Goal: Task Accomplishment & Management: Manage account settings

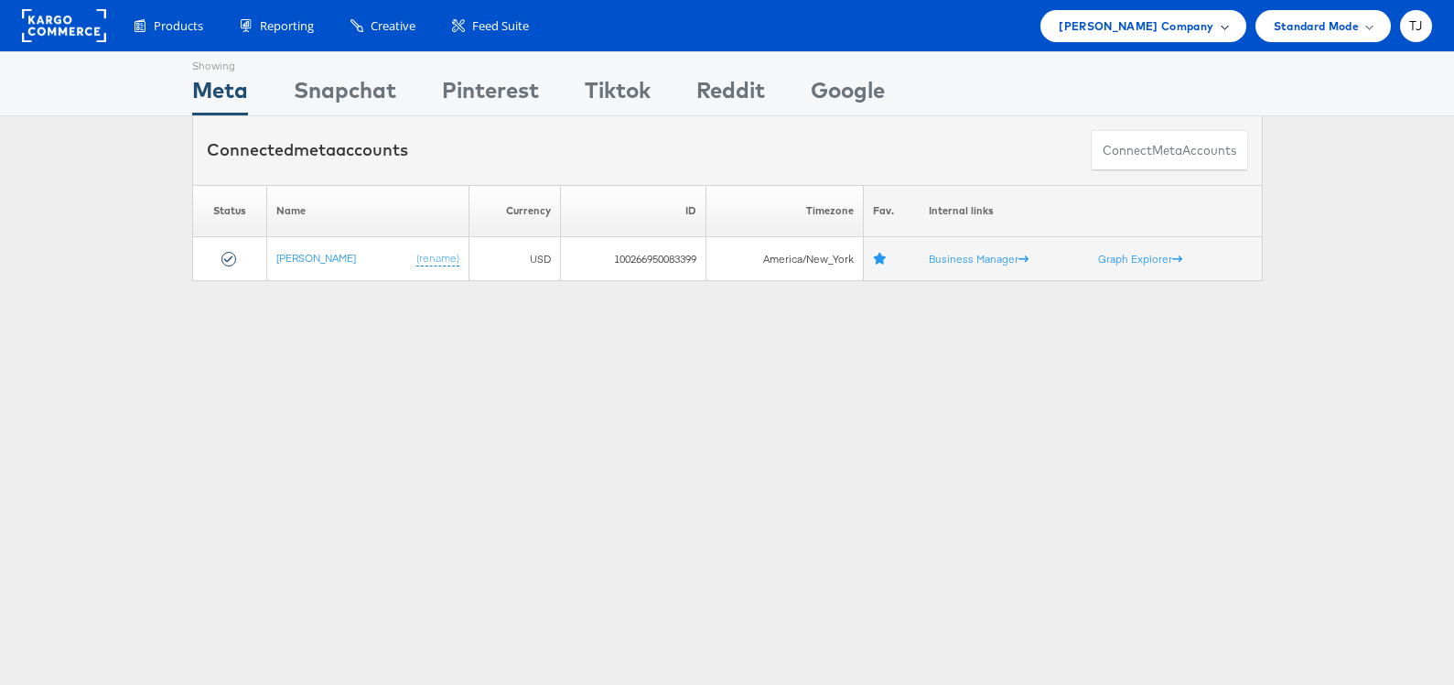
click at [1212, 23] on span "[PERSON_NAME] Company" at bounding box center [1136, 25] width 155 height 19
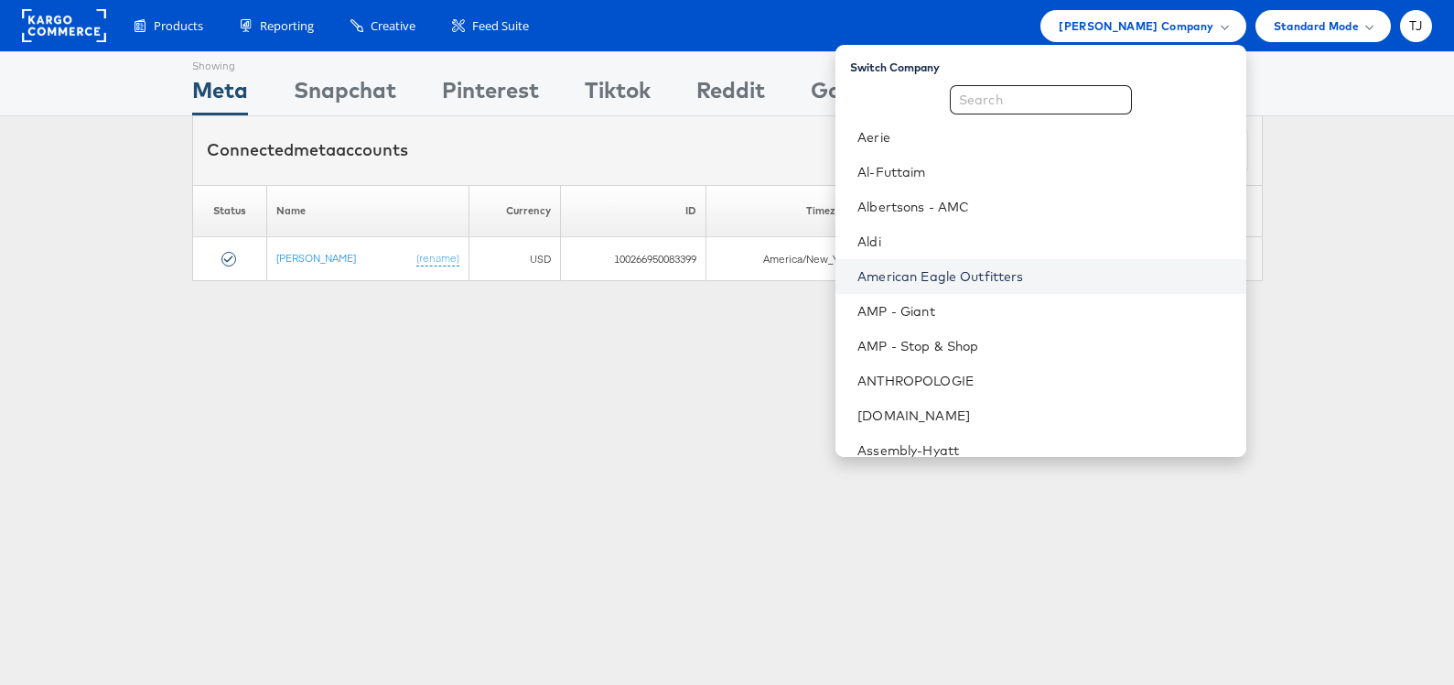
click at [1089, 276] on link "American Eagle Outfitters" at bounding box center [1044, 276] width 373 height 18
click at [1092, 271] on link "American Eagle Outfitters" at bounding box center [1044, 276] width 373 height 18
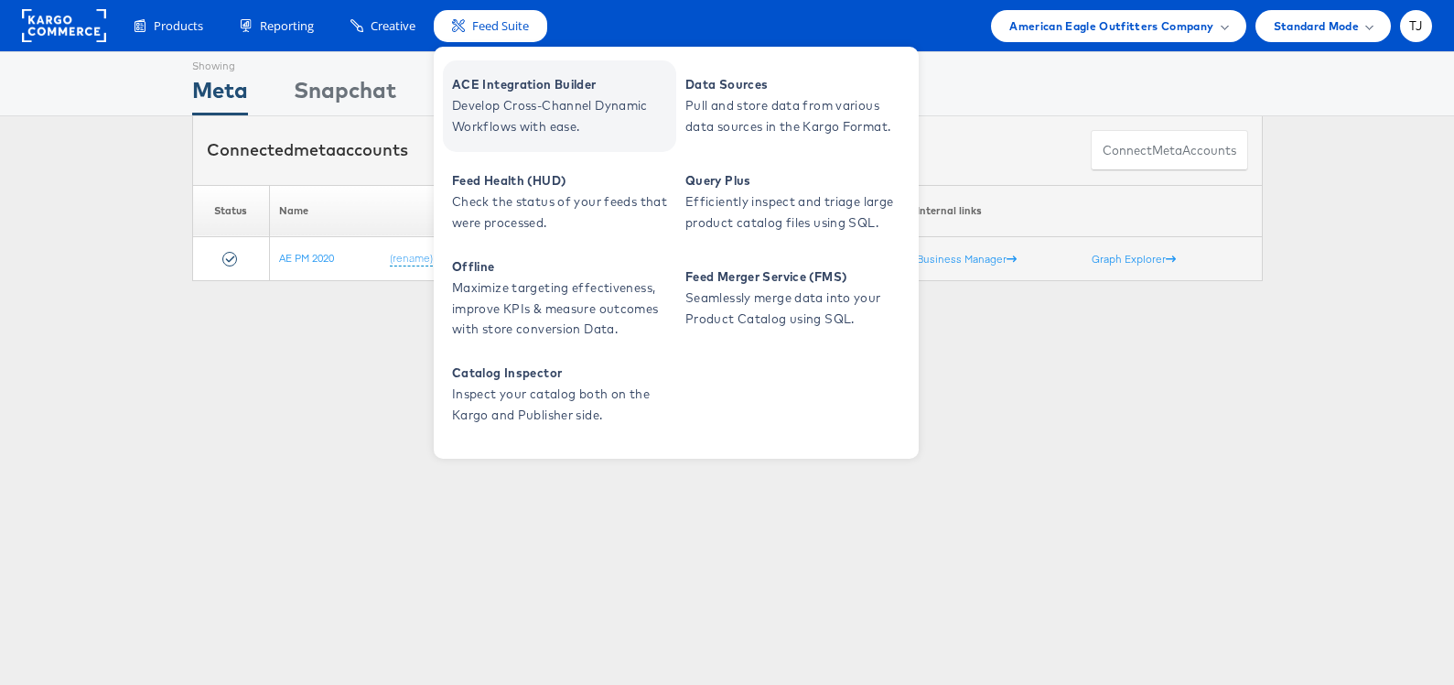
click at [512, 115] on span "Develop Cross-Channel Dynamic Workflows with ease." at bounding box center [562, 116] width 220 height 42
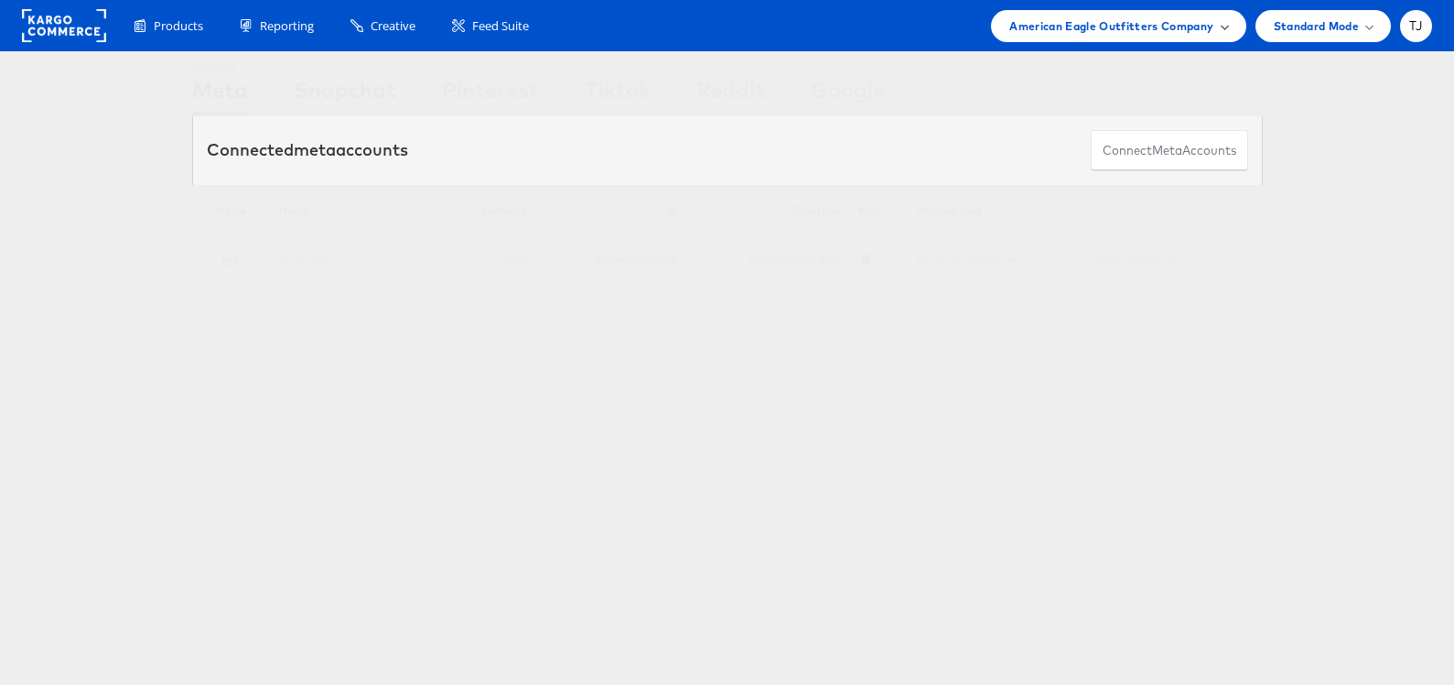
click at [1150, 19] on span "American Eagle Outfitters Company" at bounding box center [1112, 25] width 204 height 19
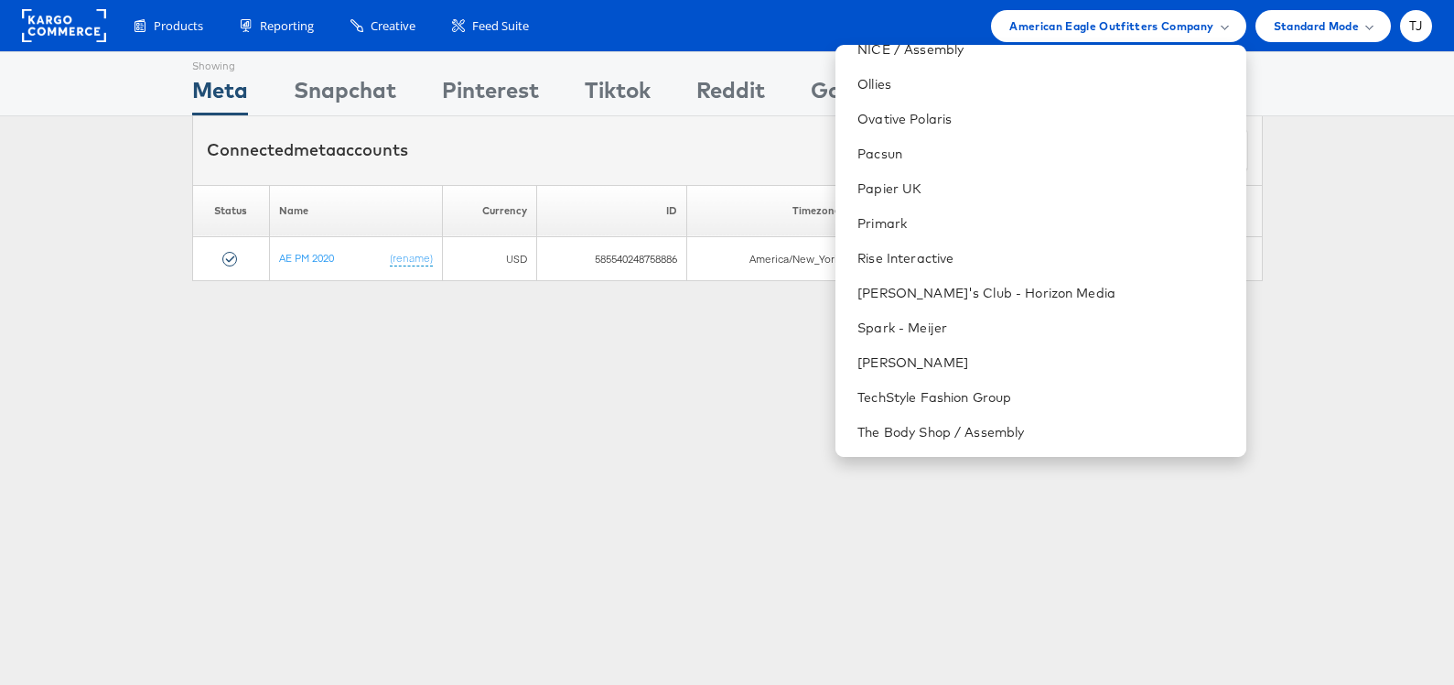
scroll to position [2256, 0]
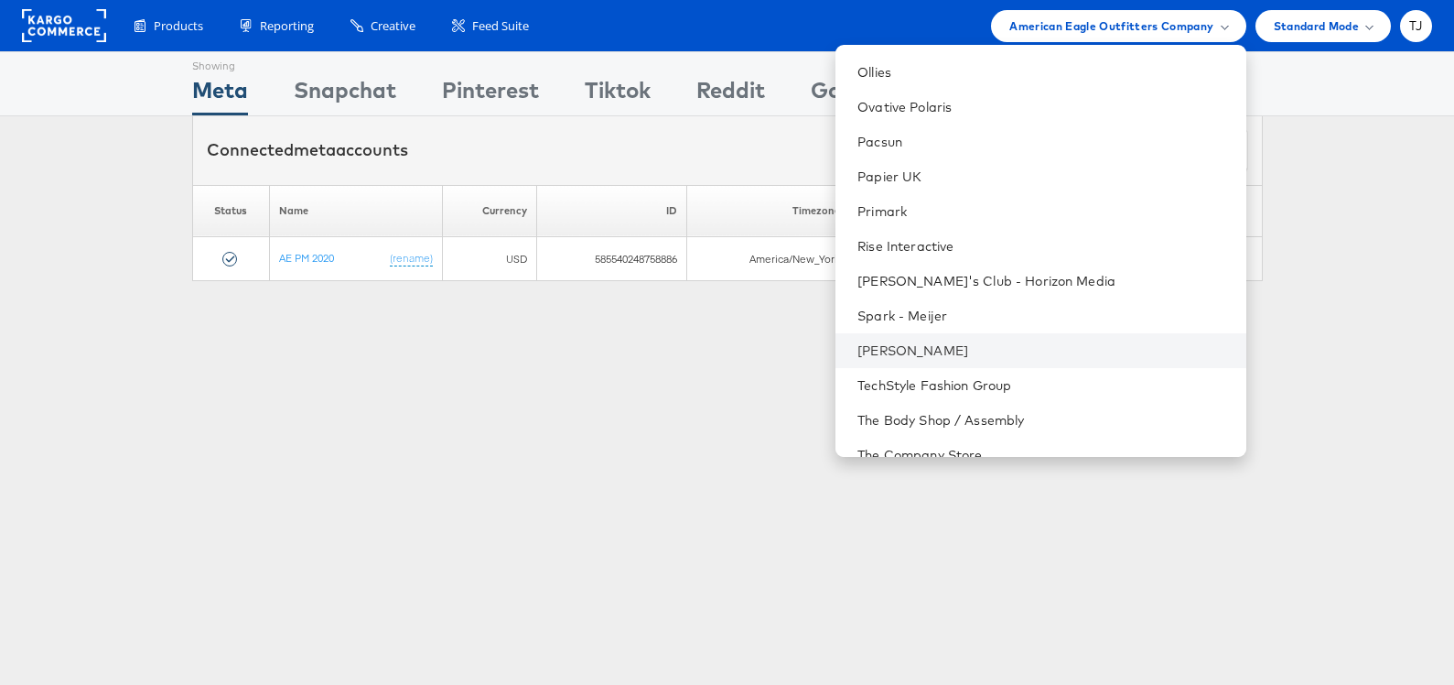
click at [1017, 359] on li "[PERSON_NAME]" at bounding box center [1041, 350] width 410 height 35
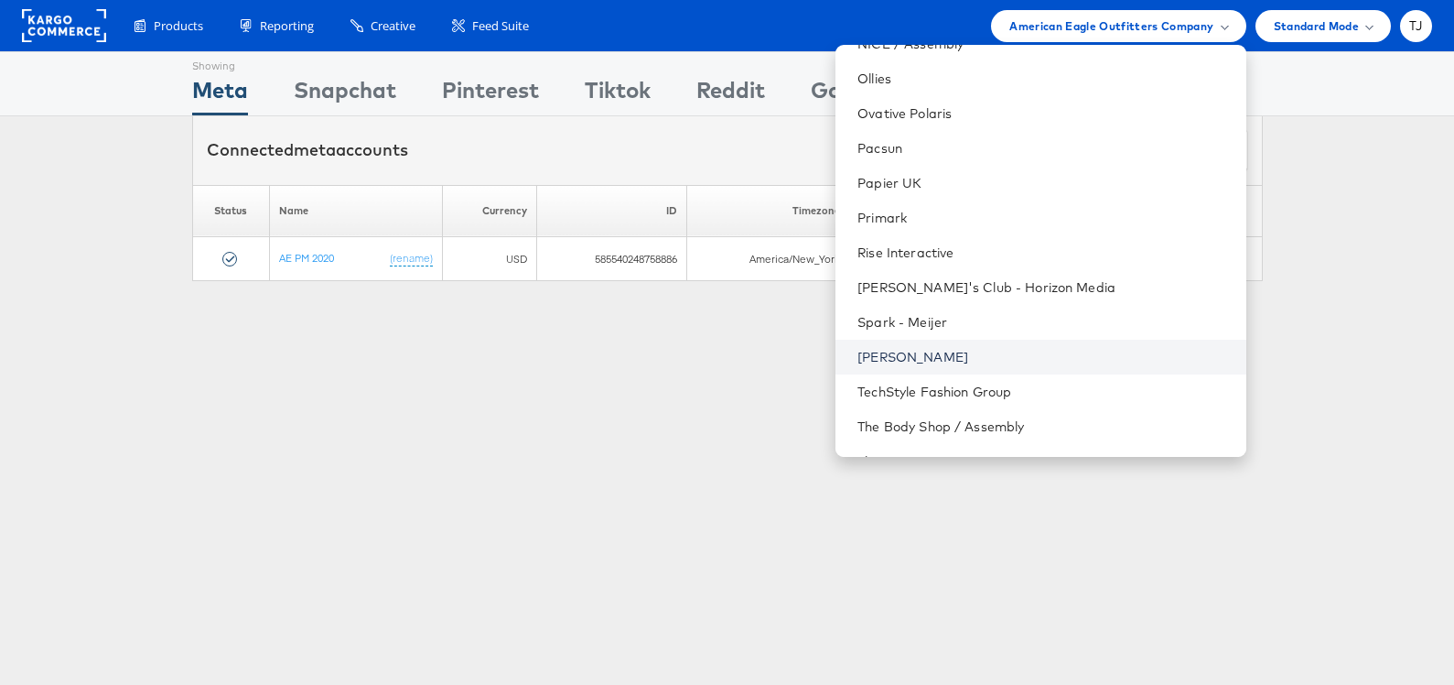
click at [1015, 351] on link "[PERSON_NAME]" at bounding box center [1044, 357] width 373 height 18
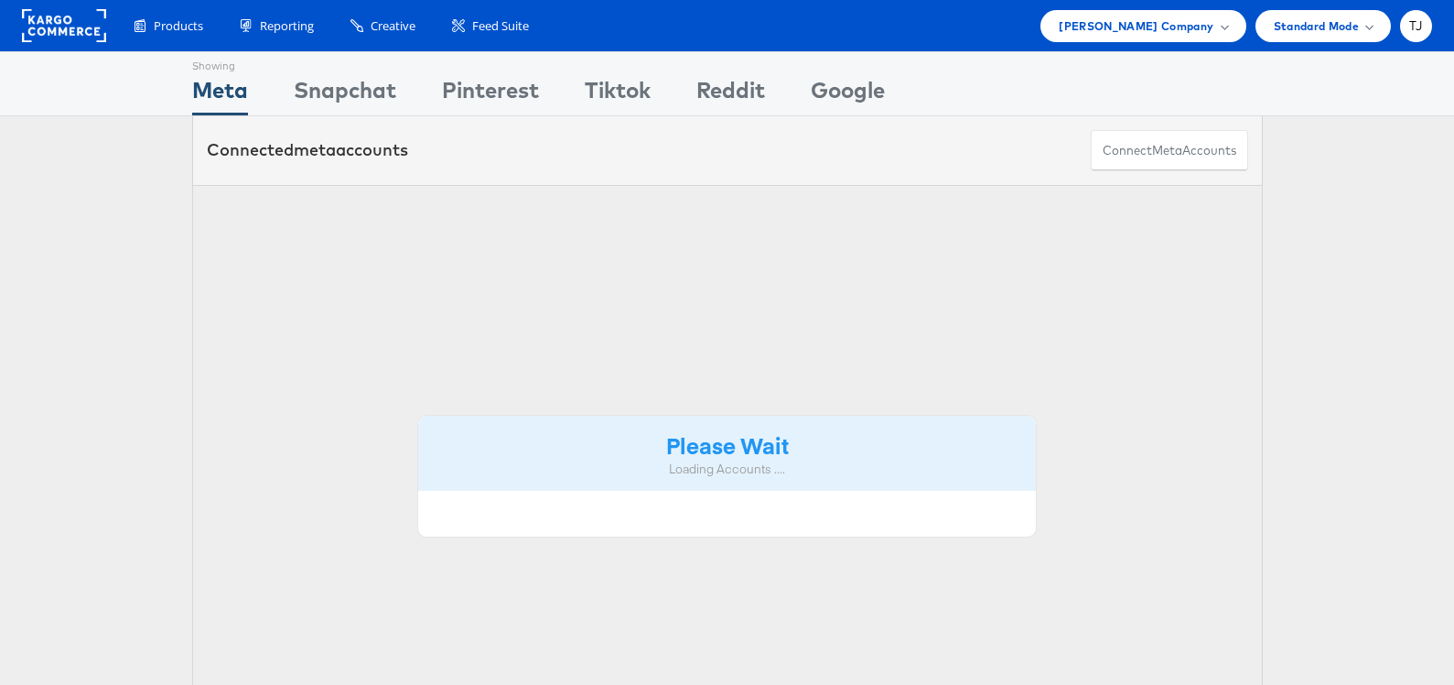
click at [1014, 350] on html "Products Product Catalogs Enhance Your Product Catalog, Map Them to Publishers,…" at bounding box center [727, 342] width 1454 height 685
